Goal: Book appointment/travel/reservation

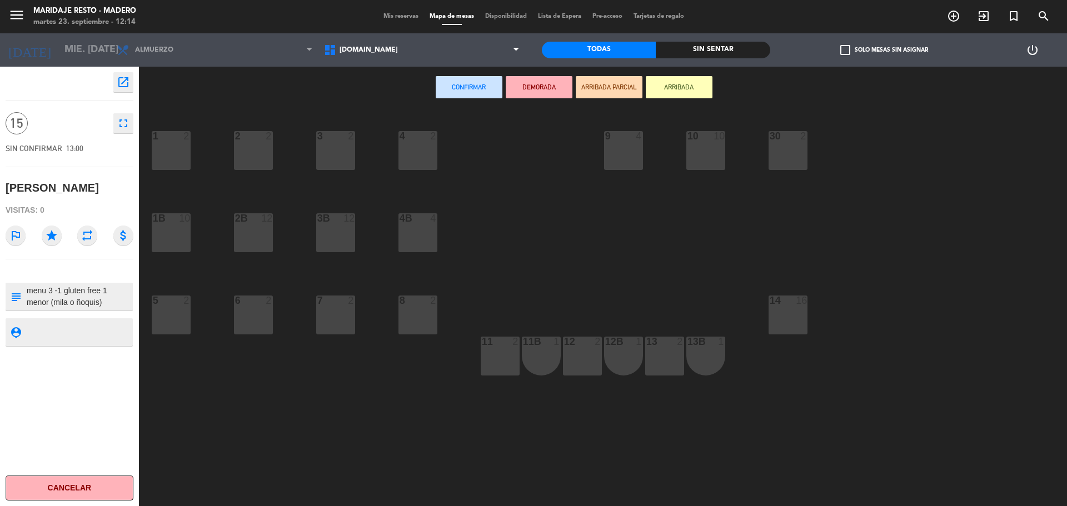
click at [184, 86] on div "Confirmar DEMORADA ARRIBADA PARCIAL ARRIBADA" at bounding box center [574, 88] width 870 height 42
click at [180, 81] on div "Confirmar DEMORADA ARRIBADA PARCIAL ARRIBADA" at bounding box center [574, 88] width 870 height 42
click at [719, 249] on div "1 2 2 2 3 2 4 2 10 10 9 4 30 2 1B 10 2B 12 3B 12 4B 4 5 2 6 2 7 2 8 2 14 16 13 …" at bounding box center [609, 310] width 918 height 398
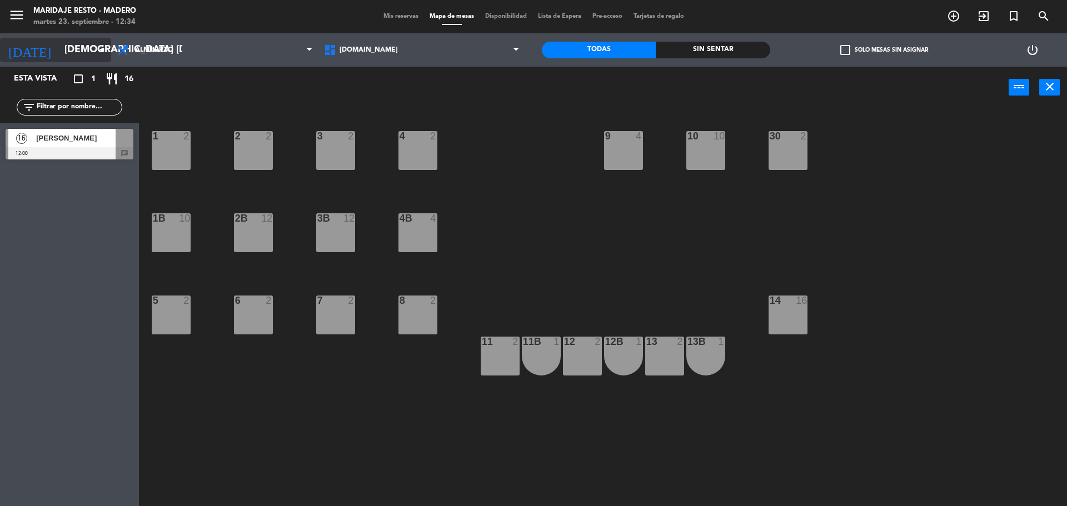
click at [100, 54] on icon "arrow_drop_down" at bounding box center [101, 49] width 13 height 13
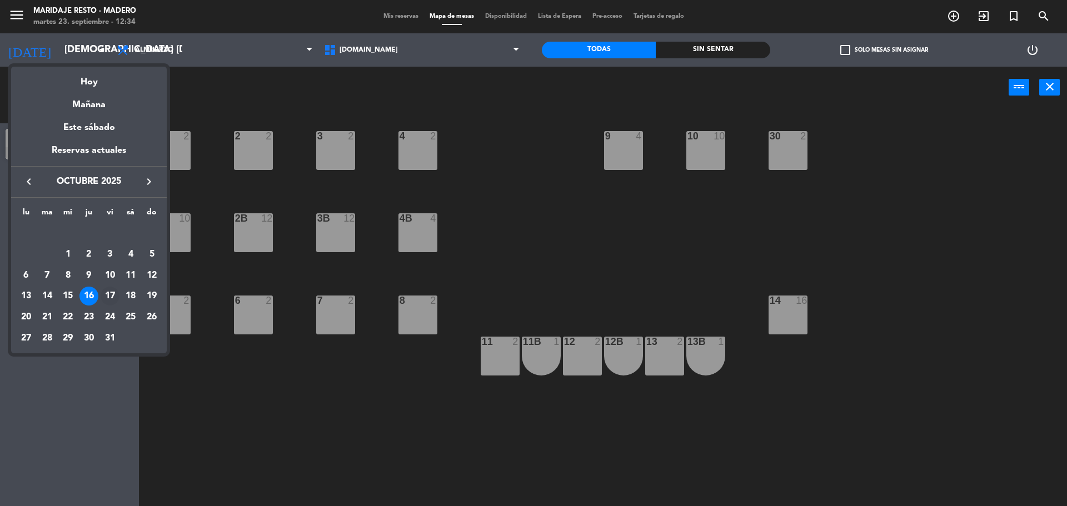
click at [108, 294] on div "17" at bounding box center [110, 296] width 19 height 19
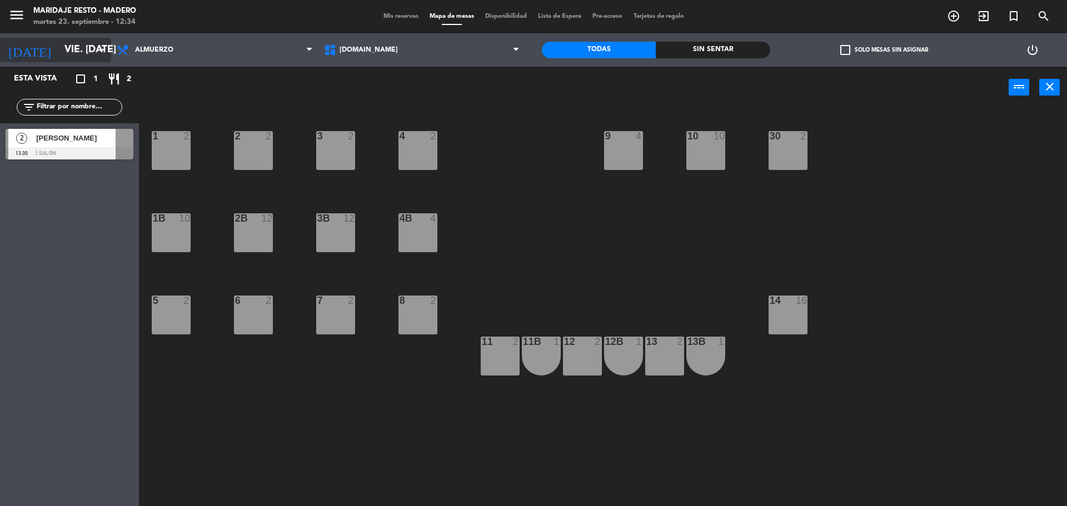
click at [83, 49] on input "vie. [DATE]" at bounding box center [123, 50] width 129 height 22
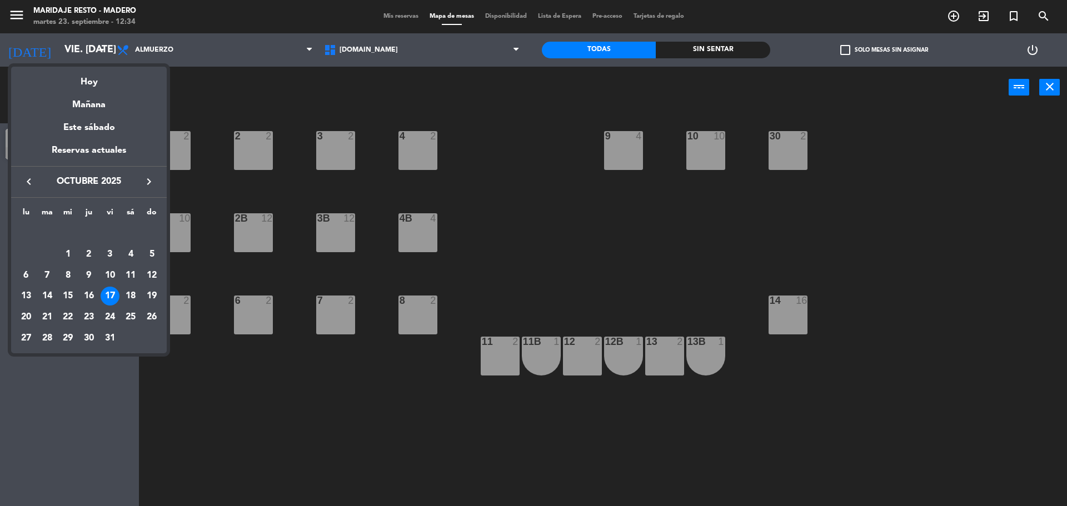
click at [32, 180] on icon "keyboard_arrow_left" at bounding box center [28, 181] width 13 height 13
click at [187, 87] on div at bounding box center [533, 253] width 1067 height 506
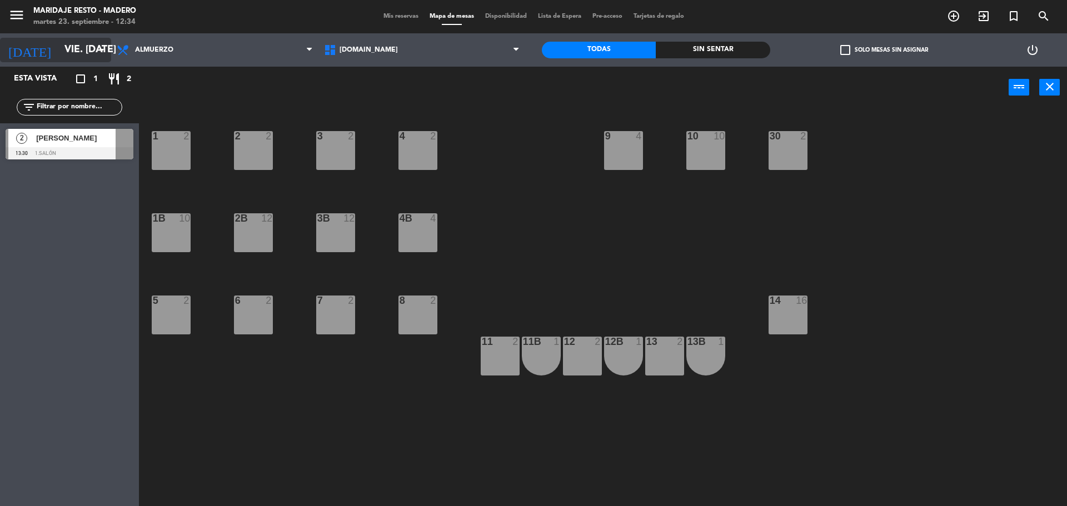
click at [96, 51] on div "[DATE] vie. [DATE] arrow_drop_down" at bounding box center [55, 50] width 111 height 24
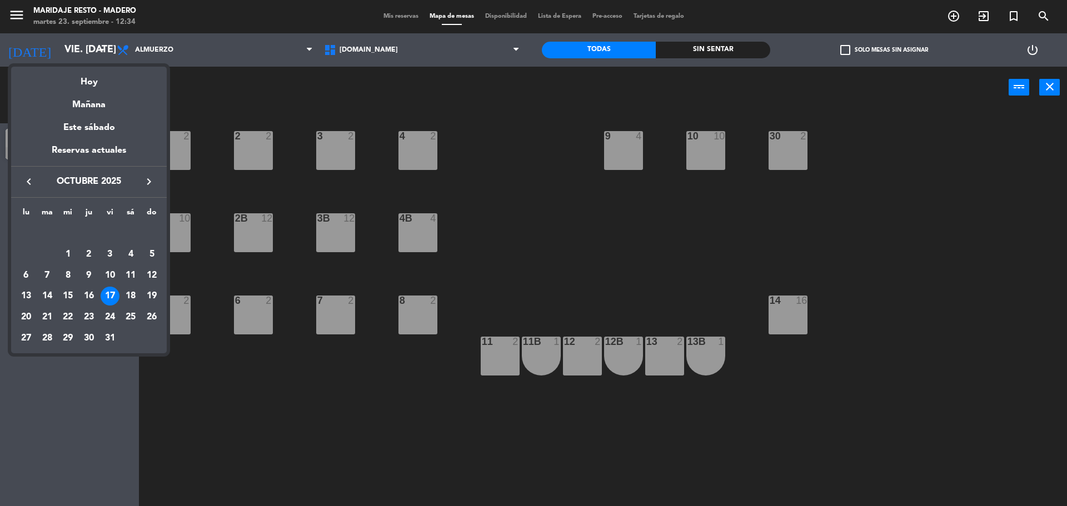
click at [34, 183] on icon "keyboard_arrow_left" at bounding box center [28, 181] width 13 height 13
click at [52, 317] on div "23" at bounding box center [47, 317] width 19 height 19
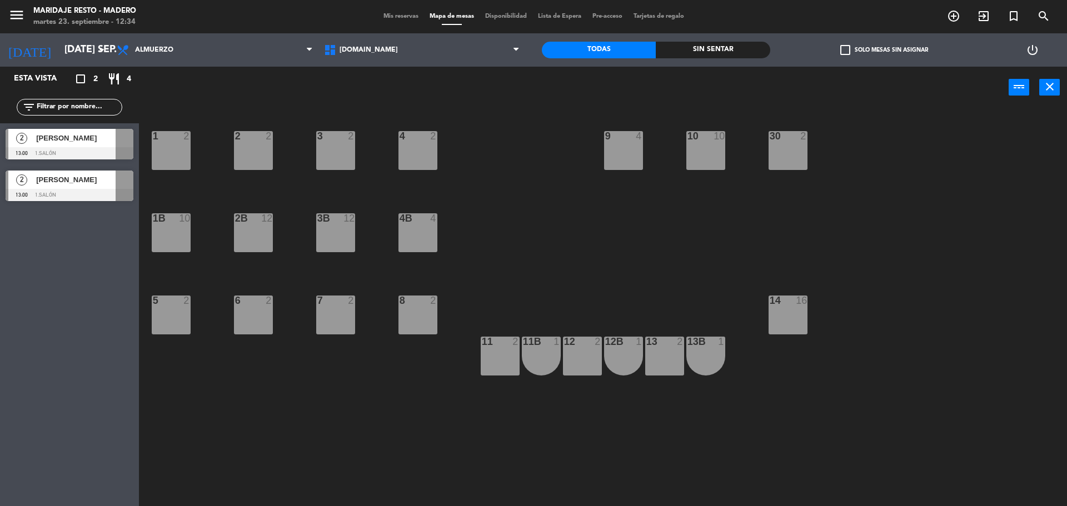
click at [154, 90] on div "power_input close" at bounding box center [574, 88] width 870 height 42
click at [79, 49] on input "[DATE] sep." at bounding box center [123, 50] width 129 height 22
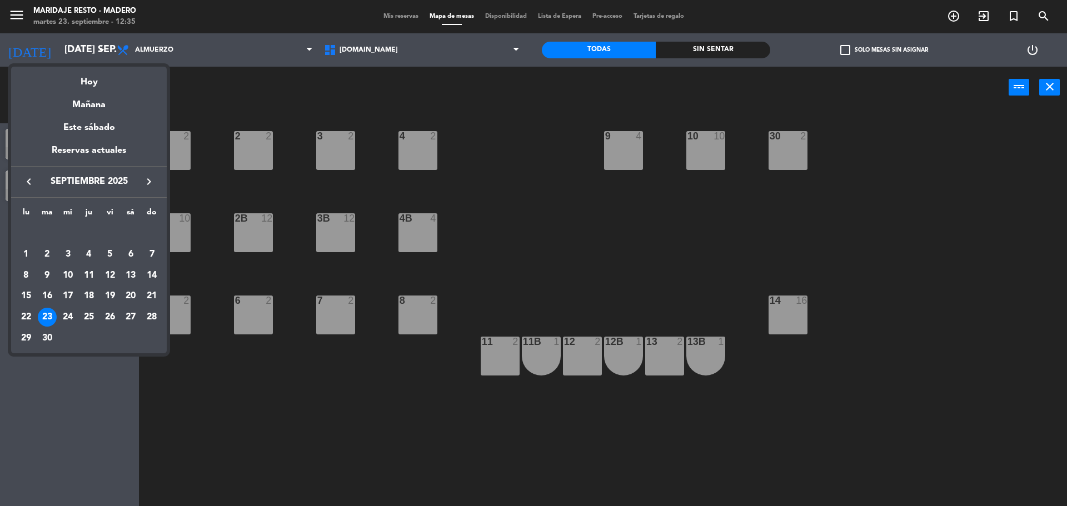
click at [145, 182] on icon "keyboard_arrow_right" at bounding box center [148, 181] width 13 height 13
click at [92, 254] on div "2" at bounding box center [88, 254] width 19 height 19
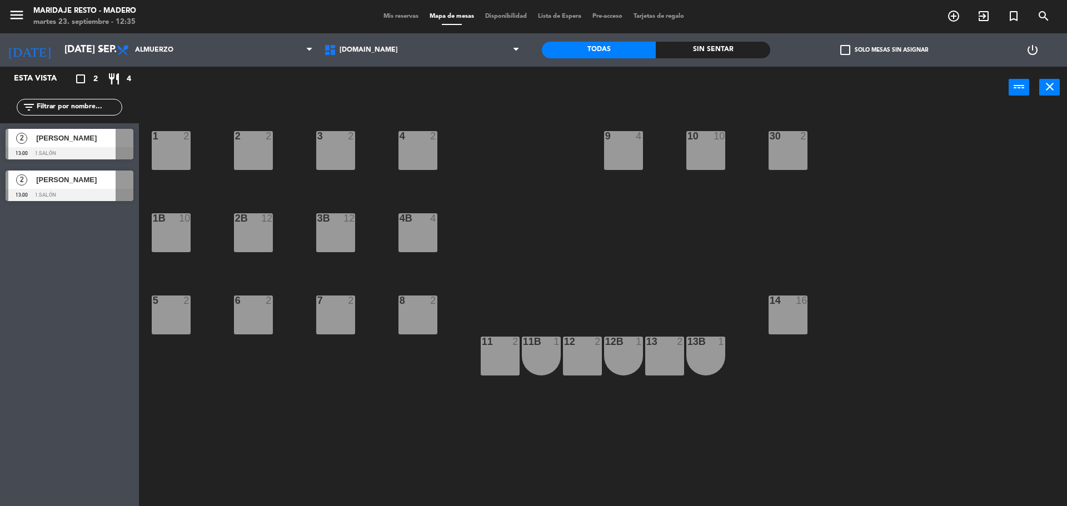
type input "[DEMOGRAPHIC_DATA] [DATE]"
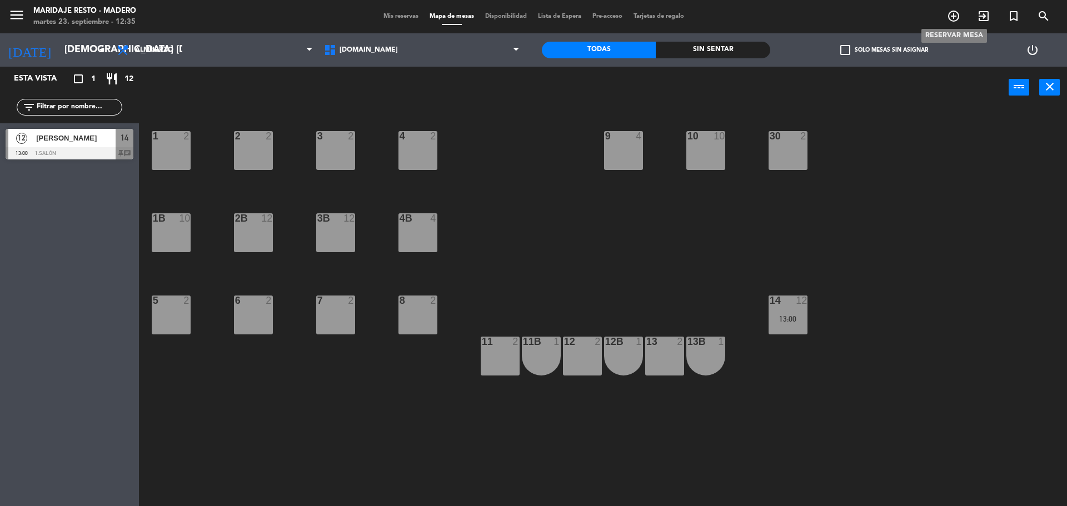
click at [955, 14] on icon "add_circle_outline" at bounding box center [953, 15] width 13 height 13
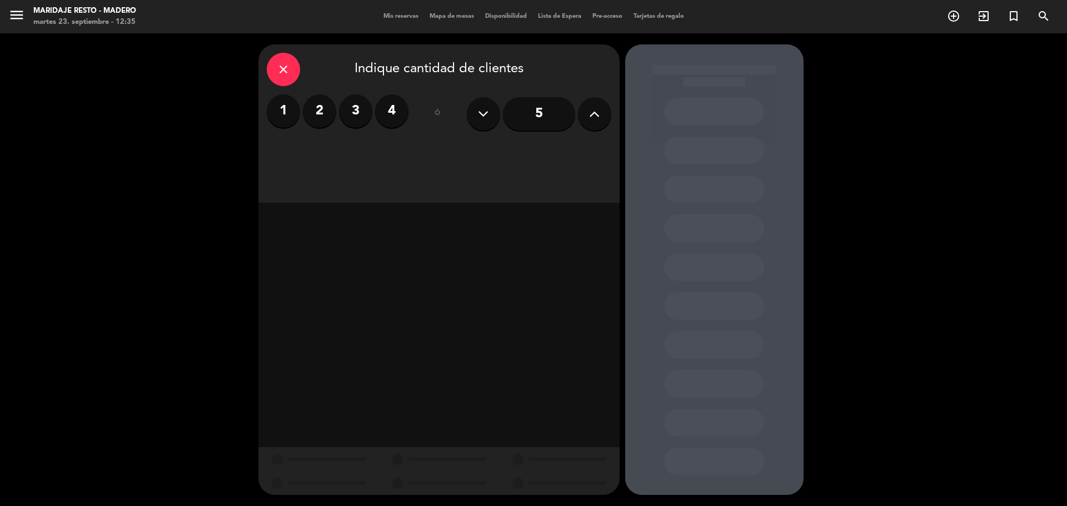
click at [602, 113] on button at bounding box center [594, 113] width 33 height 33
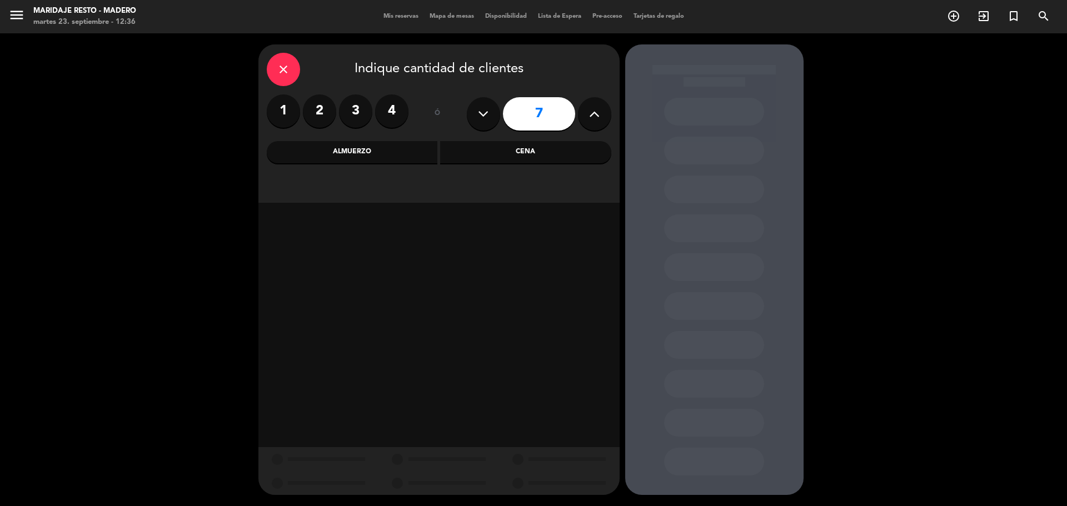
click at [422, 153] on div "Almuerzo" at bounding box center [352, 152] width 171 height 22
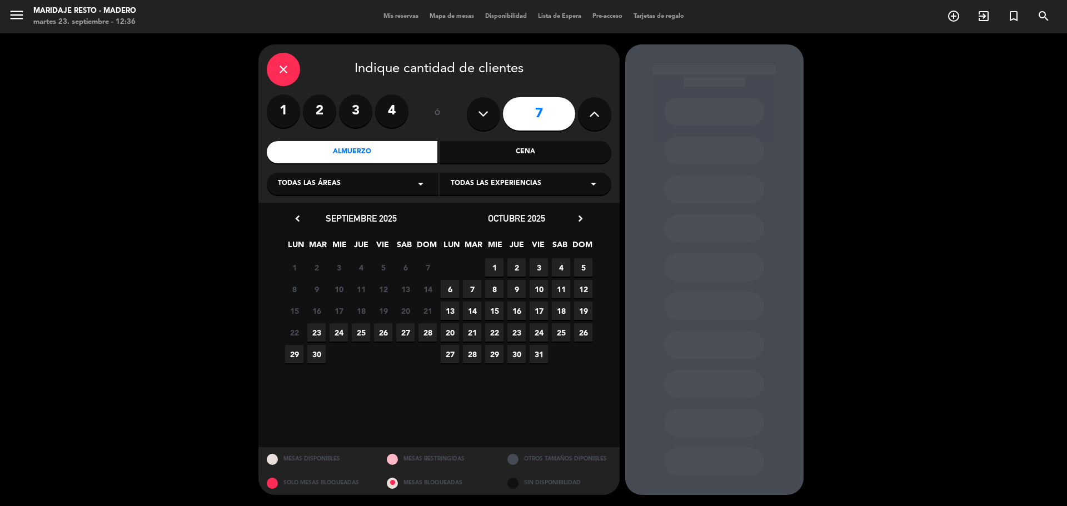
click at [516, 266] on span "2" at bounding box center [517, 268] width 18 height 18
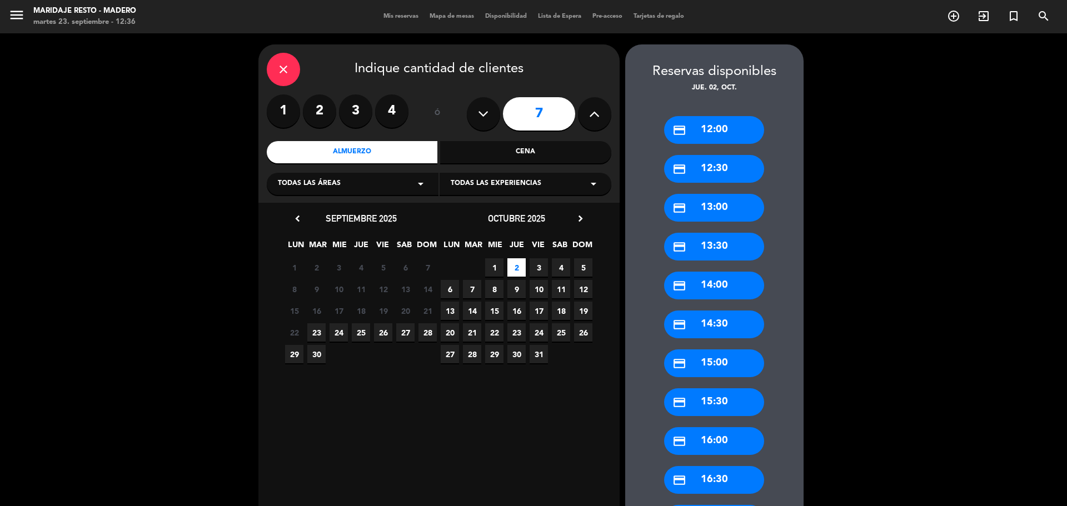
click at [720, 207] on div "credit_card 13:00" at bounding box center [714, 208] width 100 height 28
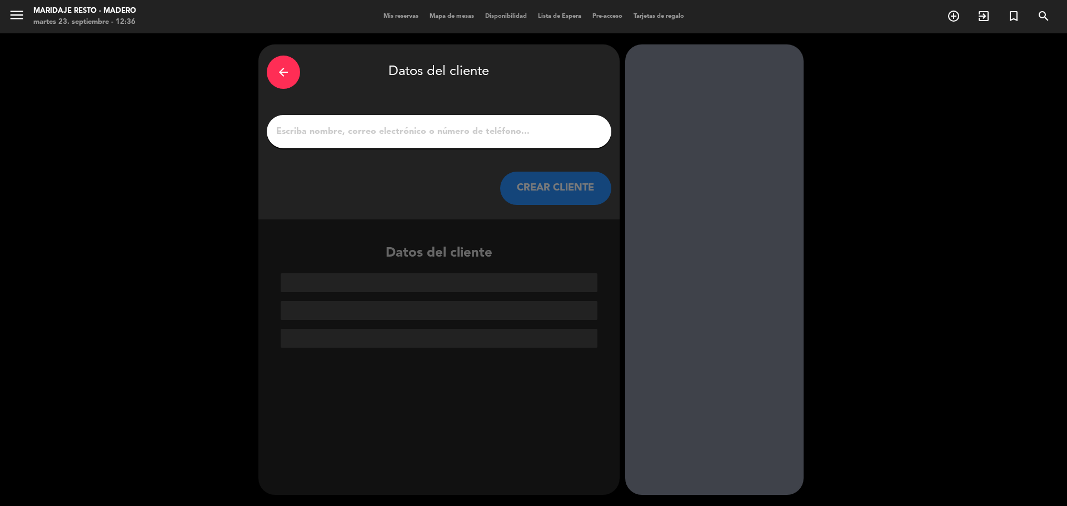
click at [502, 130] on input "1" at bounding box center [439, 132] width 328 height 16
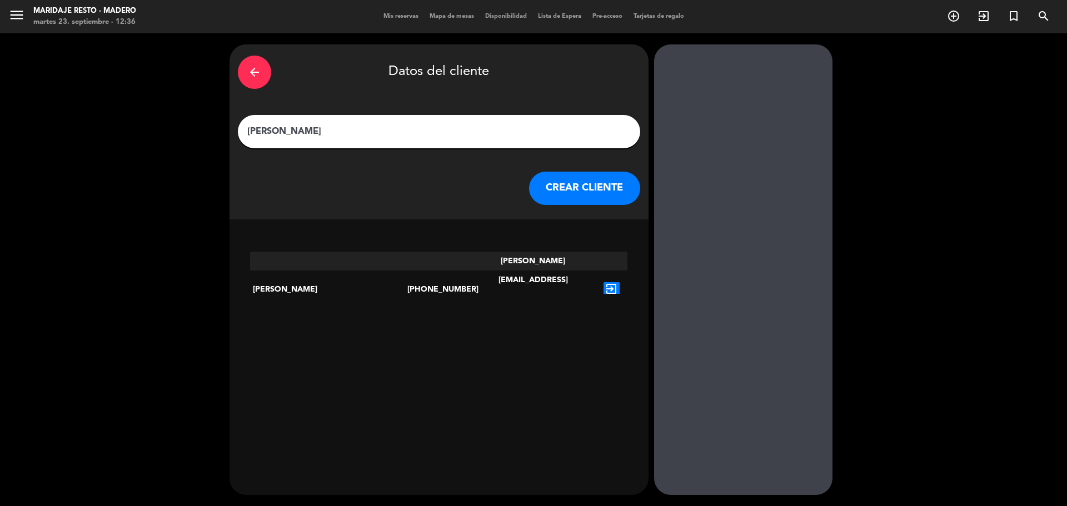
type input "[PERSON_NAME]"
click at [604, 282] on icon "exit_to_app" at bounding box center [612, 289] width 16 height 14
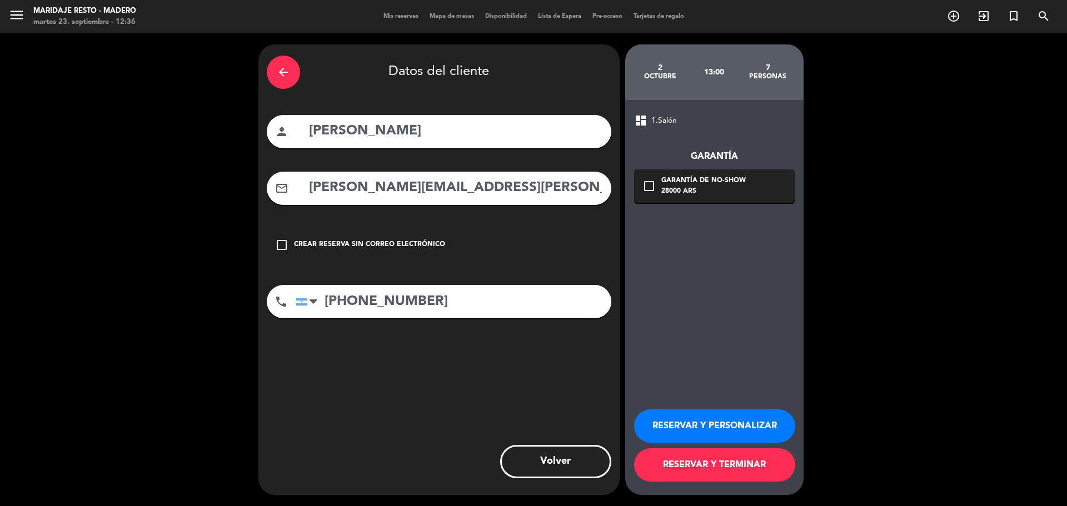
click at [724, 465] on button "RESERVAR Y TERMINAR" at bounding box center [714, 465] width 161 height 33
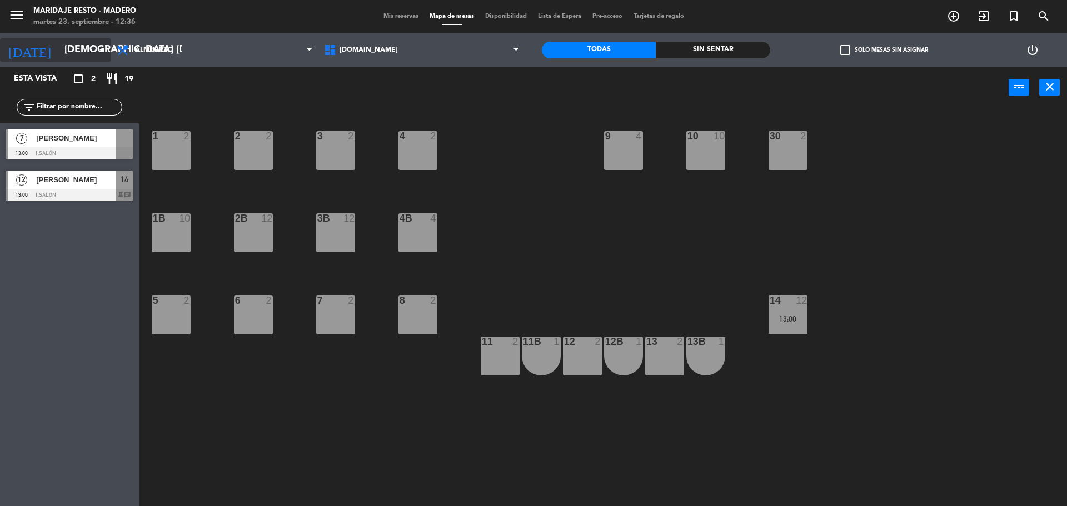
click at [85, 57] on input "[DEMOGRAPHIC_DATA] [DATE]" at bounding box center [123, 50] width 129 height 22
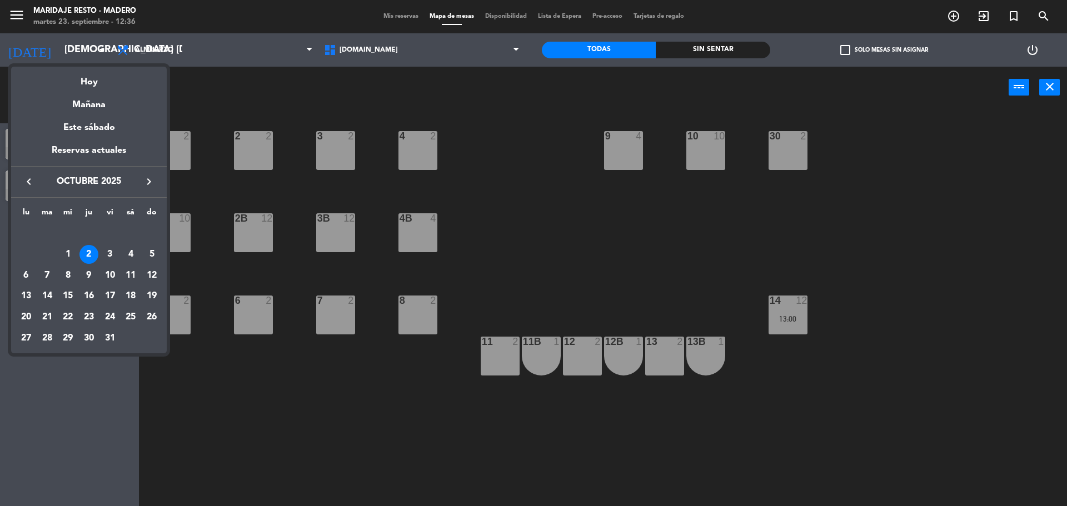
click at [25, 182] on icon "keyboard_arrow_left" at bounding box center [28, 181] width 13 height 13
click at [47, 309] on div "23" at bounding box center [47, 317] width 19 height 19
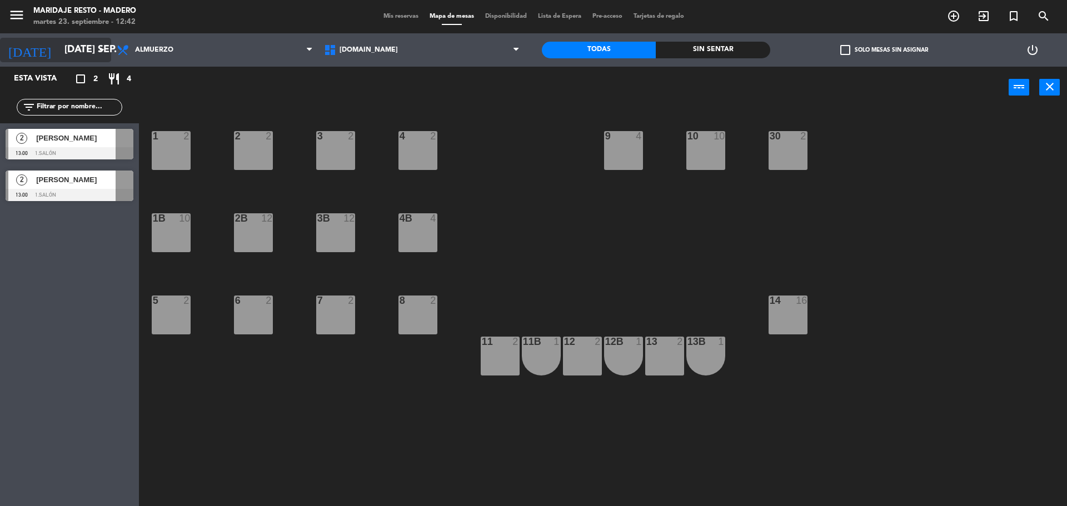
click at [88, 58] on input "[DATE] sep." at bounding box center [123, 50] width 129 height 22
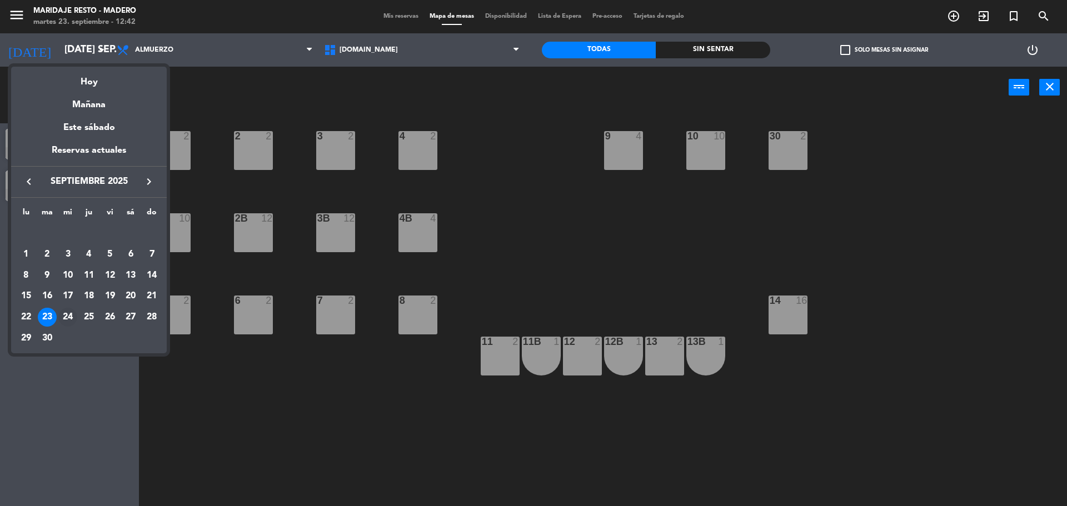
click at [67, 321] on div "24" at bounding box center [67, 317] width 19 height 19
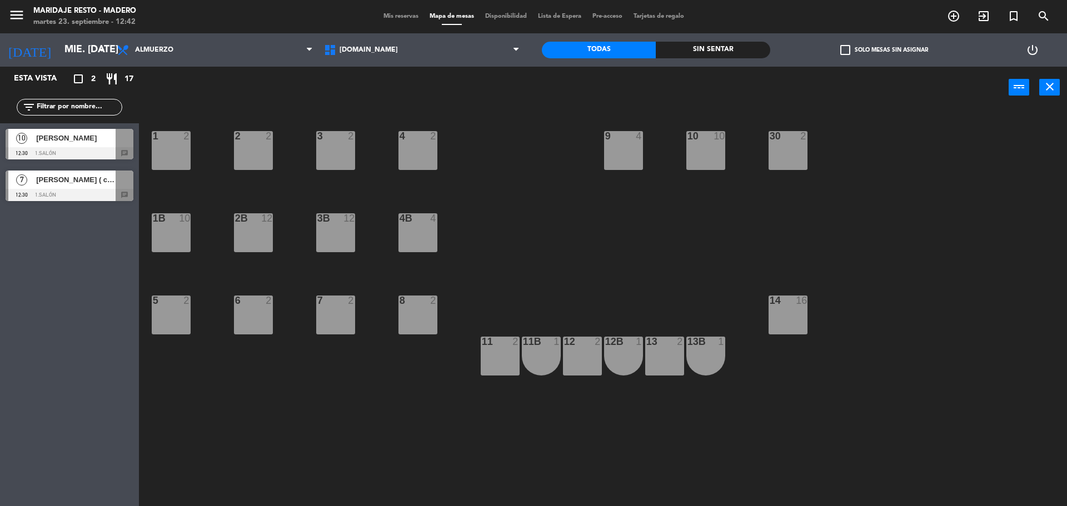
click at [85, 188] on div "[PERSON_NAME] ( cronica)" at bounding box center [75, 180] width 81 height 18
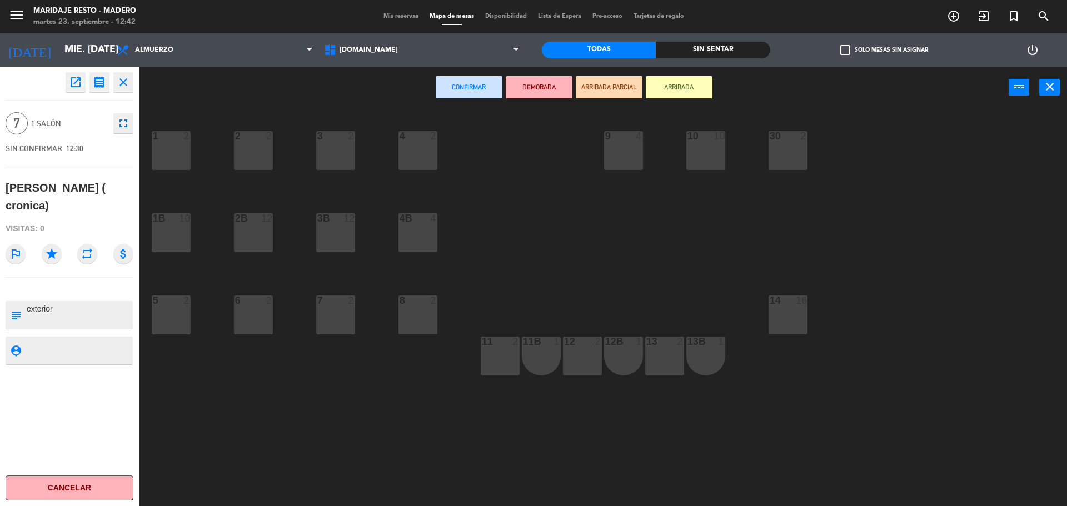
click at [126, 82] on icon "close" at bounding box center [123, 82] width 13 height 13
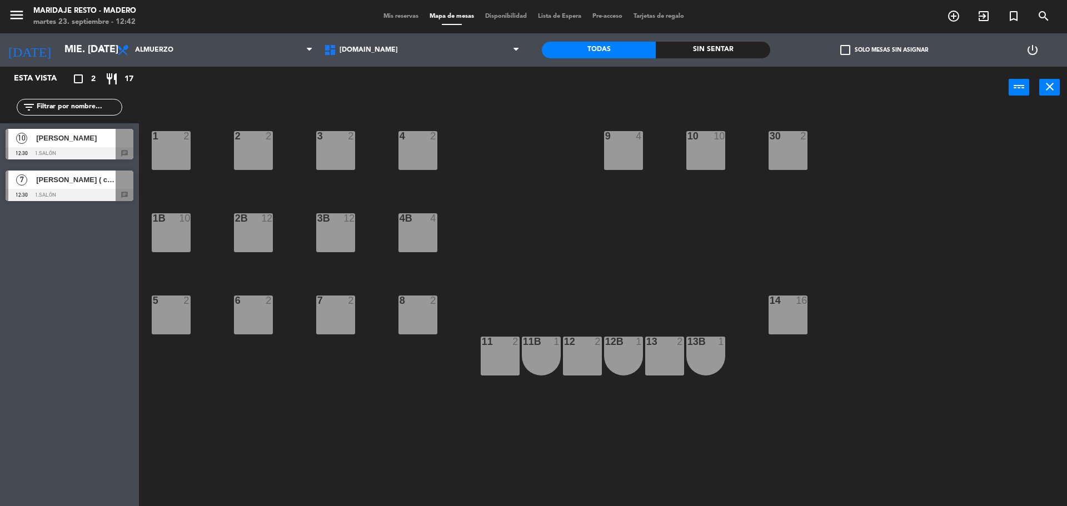
click at [54, 177] on span "[PERSON_NAME] ( cronica)" at bounding box center [75, 180] width 79 height 12
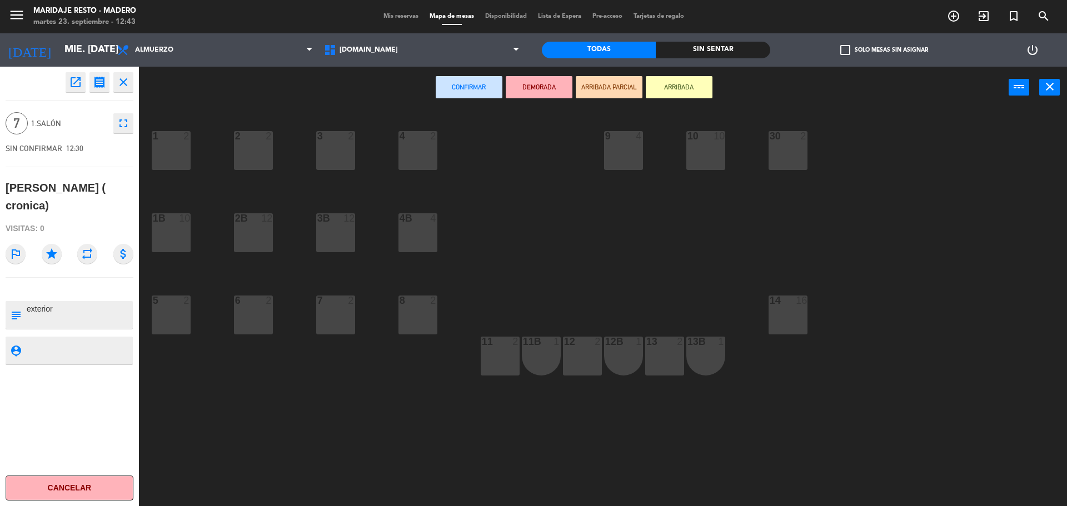
click at [131, 74] on button "close" at bounding box center [123, 82] width 20 height 20
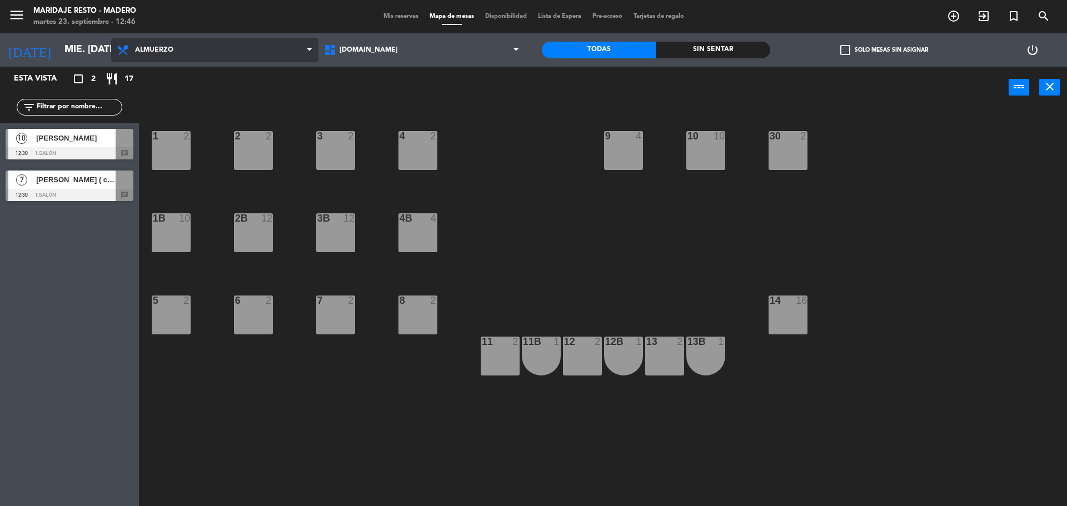
click at [138, 57] on span "Almuerzo" at bounding box center [214, 50] width 207 height 24
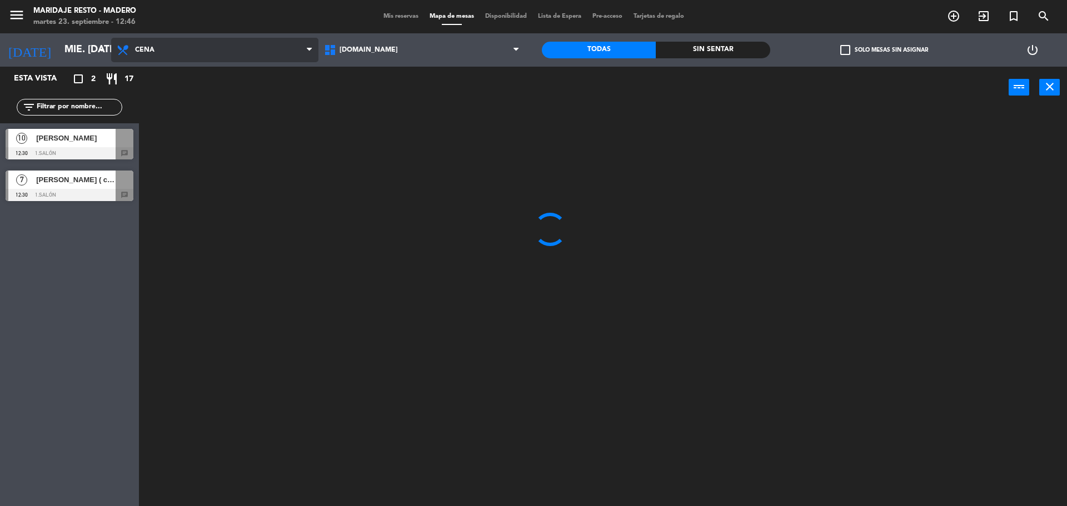
click at [151, 101] on ng-component "menu Maridaje [PERSON_NAME] martes 23. septiembre - 12:46 Mis reservas Mapa de …" at bounding box center [533, 254] width 1067 height 509
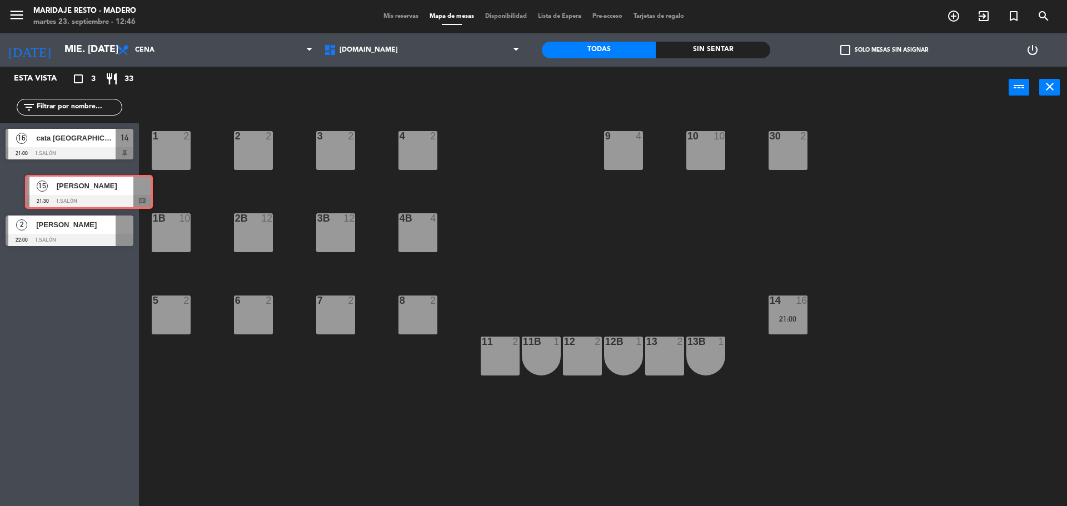
drag, startPoint x: 43, startPoint y: 179, endPoint x: 62, endPoint y: 183, distance: 20.0
click at [62, 183] on div "15 [PERSON_NAME] 21:30 1.Salón chat 15 [PERSON_NAME] 21:30 1.Salón chat" at bounding box center [69, 187] width 139 height 45
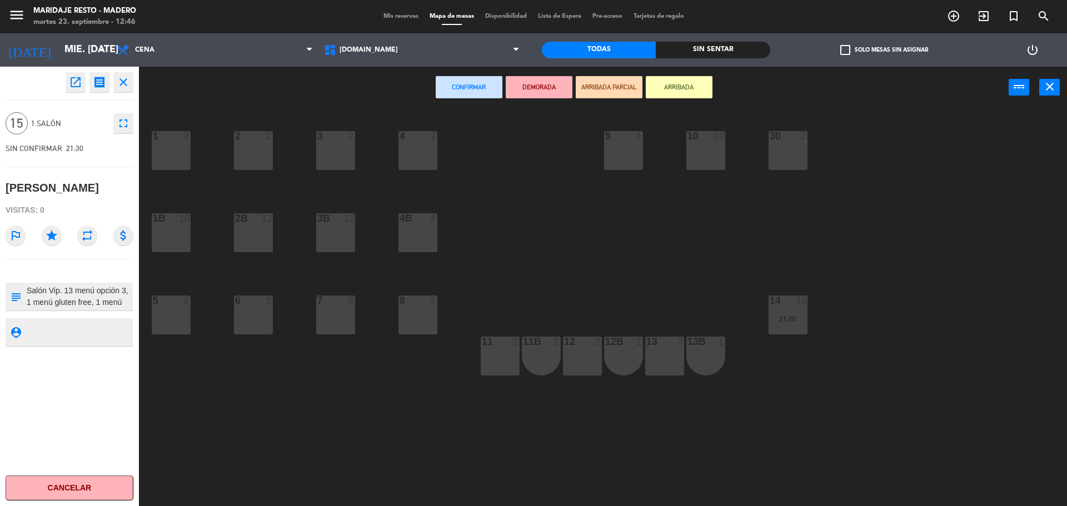
click at [119, 85] on icon "close" at bounding box center [123, 82] width 13 height 13
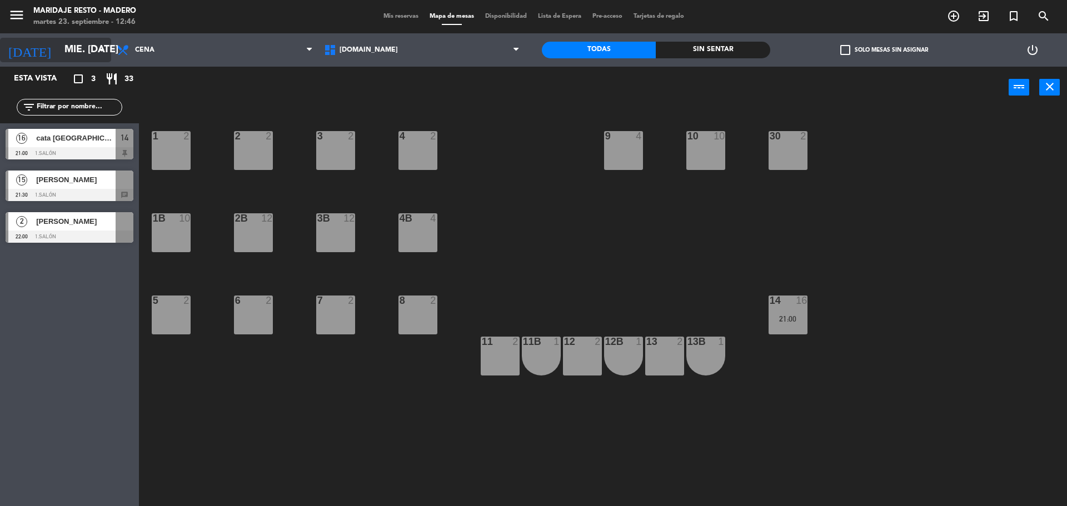
click at [101, 52] on icon "arrow_drop_down" at bounding box center [101, 49] width 13 height 13
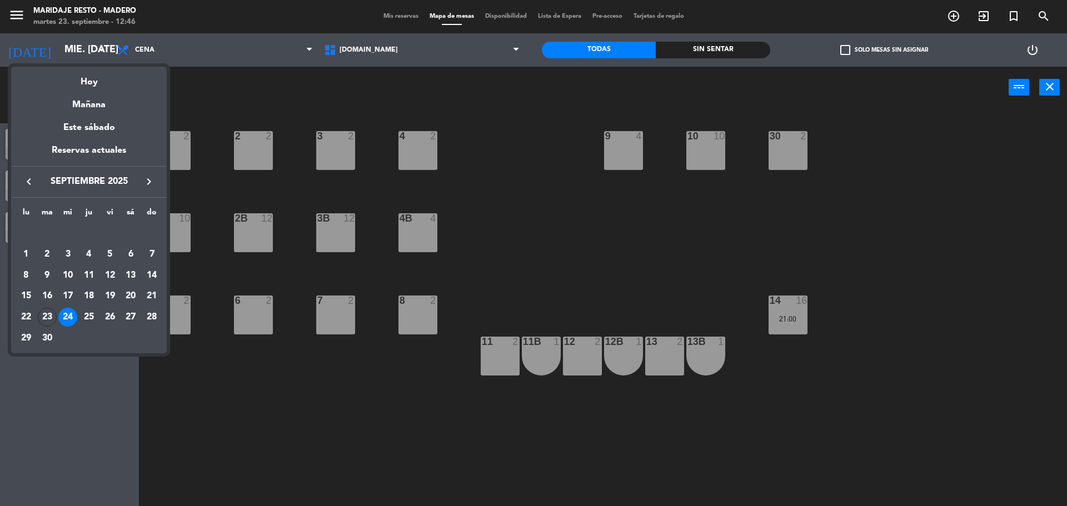
click at [176, 102] on div at bounding box center [533, 253] width 1067 height 506
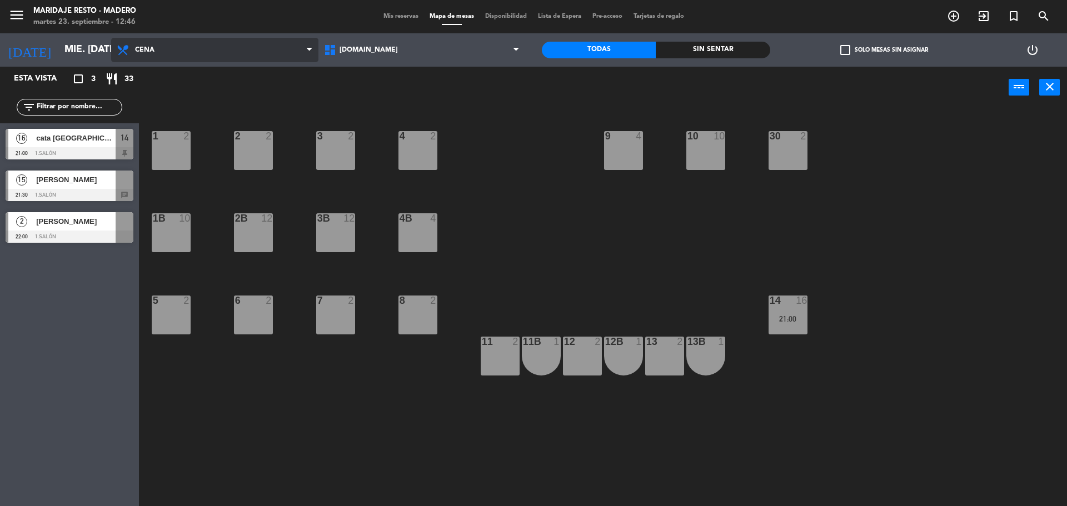
click at [128, 48] on icon at bounding box center [124, 49] width 16 height 13
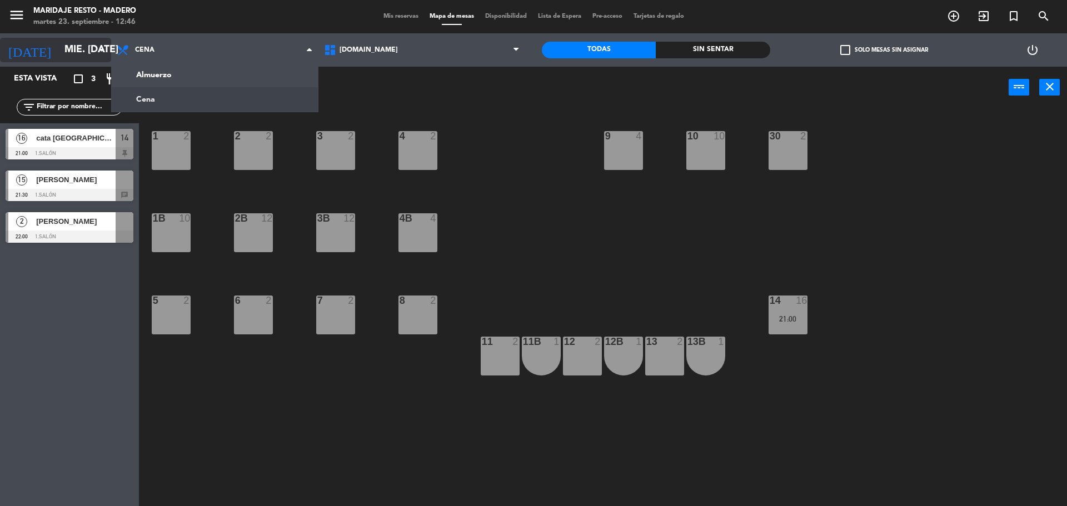
click at [85, 56] on input "mié. [DATE]" at bounding box center [123, 50] width 129 height 22
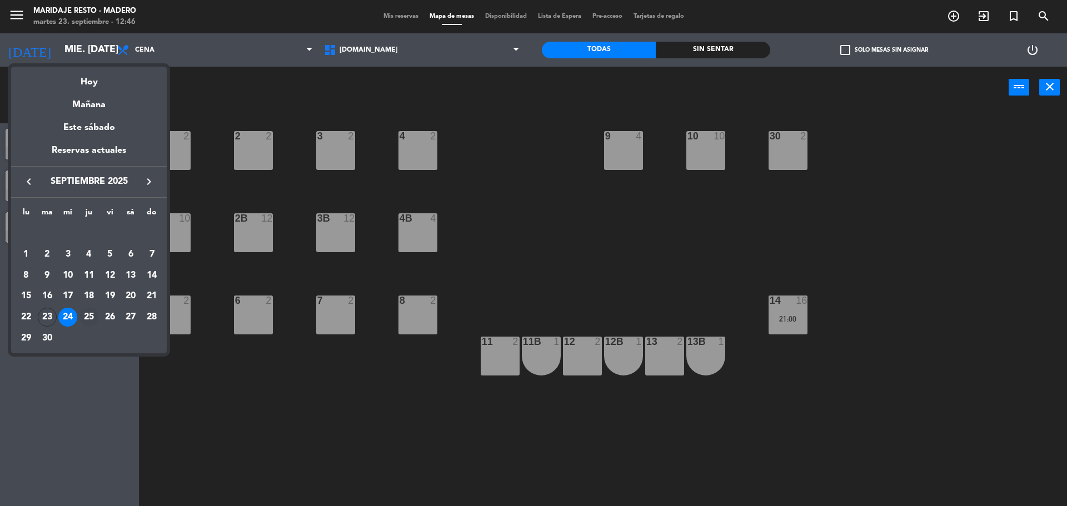
click at [87, 314] on div "25" at bounding box center [88, 317] width 19 height 19
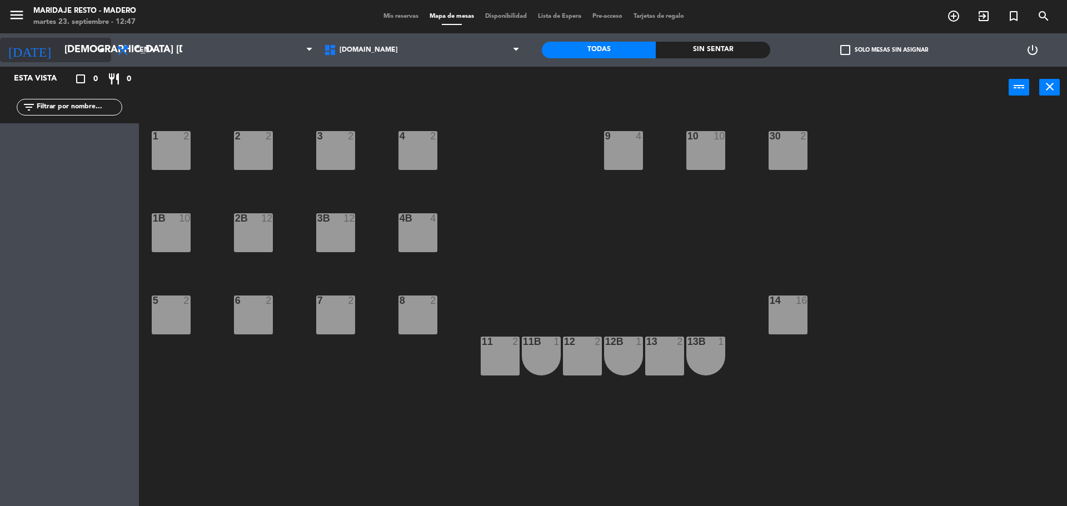
click at [106, 48] on icon "arrow_drop_down" at bounding box center [101, 49] width 13 height 13
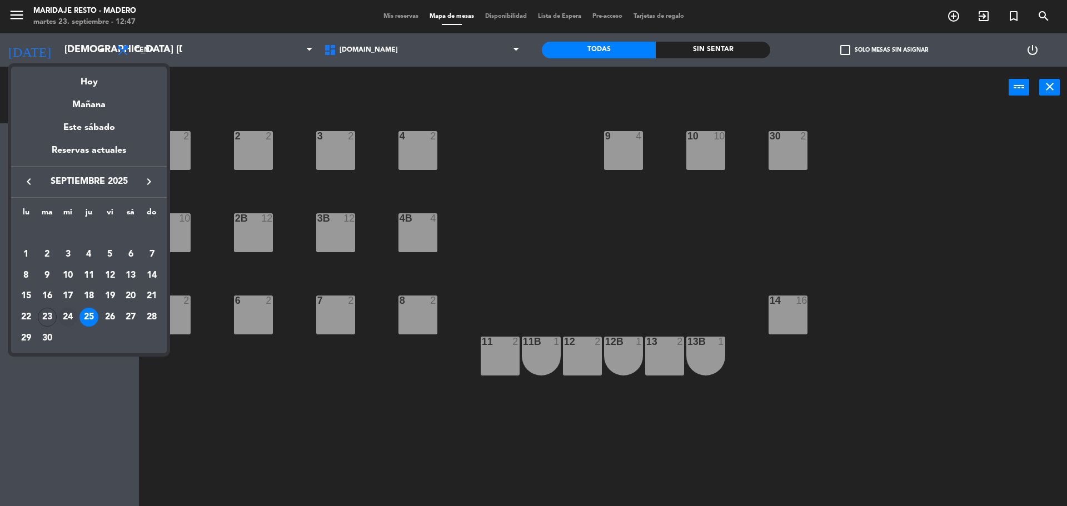
click at [72, 316] on div "24" at bounding box center [67, 317] width 19 height 19
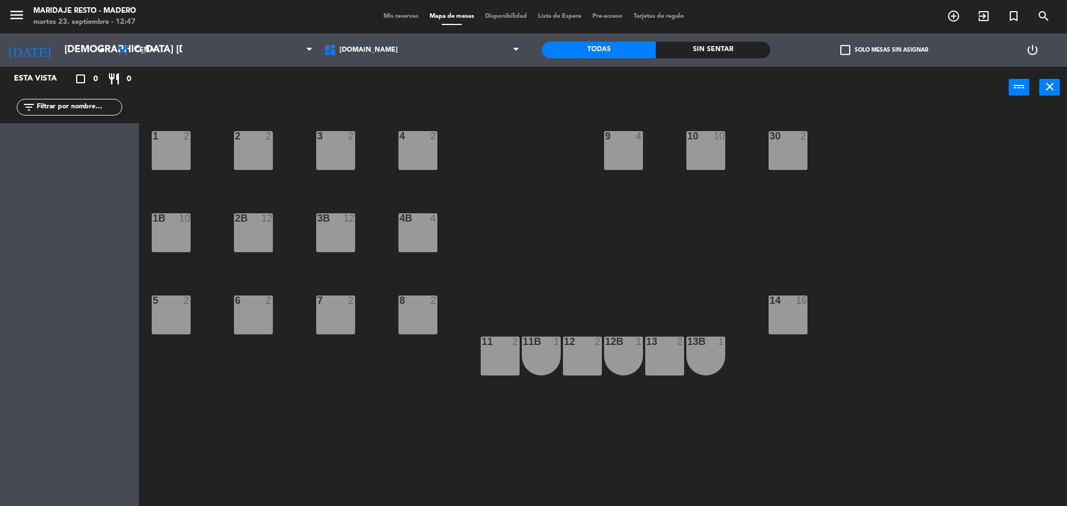
type input "mié. [DATE]"
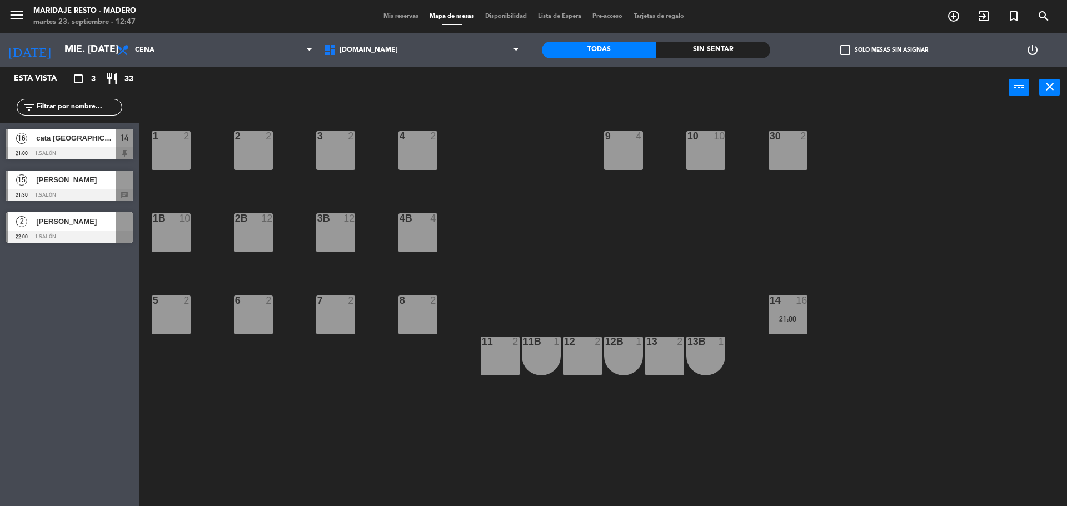
click at [110, 292] on div "Esta vista crop_square 3 restaurant 33 filter_list 16 cata [GEOGRAPHIC_DATA] 21…" at bounding box center [69, 287] width 139 height 440
click at [100, 176] on span "[PERSON_NAME]" at bounding box center [75, 180] width 79 height 12
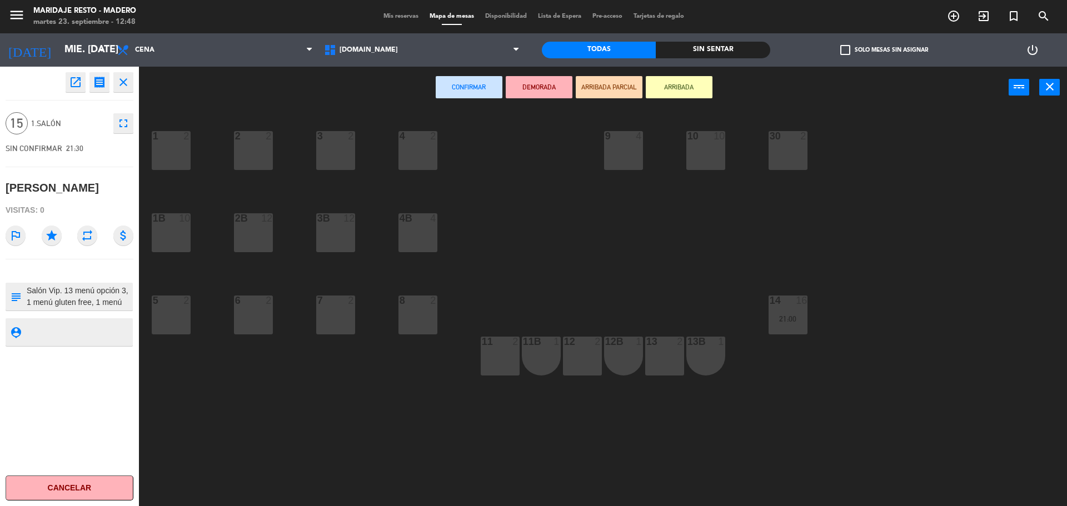
click at [126, 85] on icon "close" at bounding box center [123, 82] width 13 height 13
